Goal: Navigation & Orientation: Find specific page/section

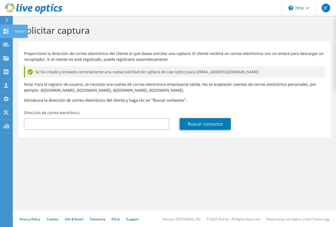
click at [6, 31] on icon at bounding box center [6, 31] width 6 height 5
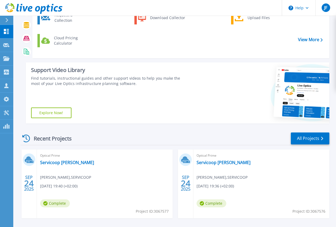
scroll to position [53, 0]
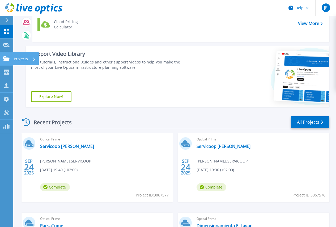
click at [6, 58] on icon at bounding box center [6, 58] width 6 height 5
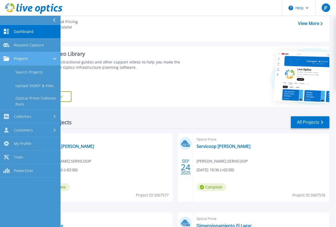
click at [5, 57] on icon at bounding box center [6, 58] width 6 height 5
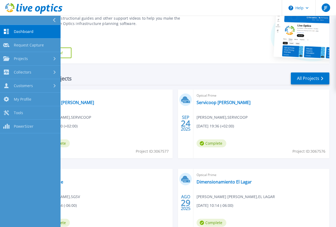
scroll to position [106, 0]
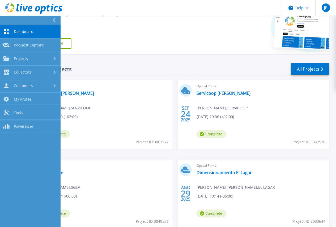
click at [186, 39] on div "Support Video Library Find tutorials, instructional guides and other support vi…" at bounding box center [107, 23] width 163 height 61
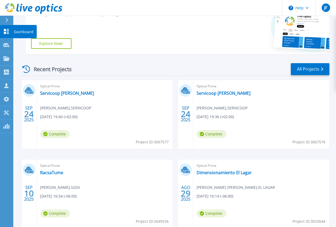
click at [6, 33] on icon at bounding box center [6, 31] width 6 height 5
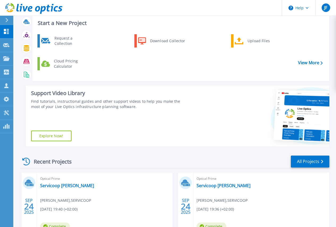
scroll to position [27, 0]
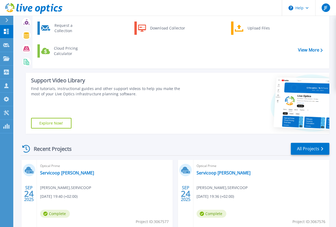
click at [26, 151] on icon at bounding box center [26, 149] width 8 height 8
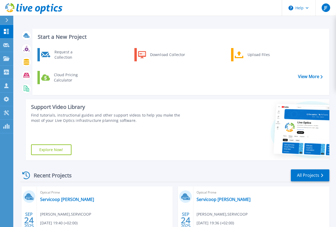
scroll to position [27, 0]
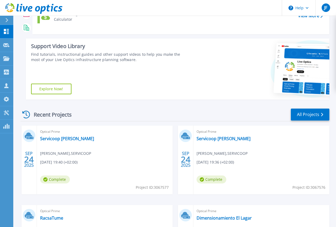
scroll to position [53, 0]
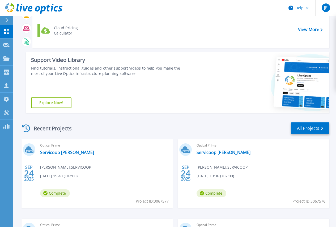
scroll to position [53, 0]
